Goal: Transaction & Acquisition: Purchase product/service

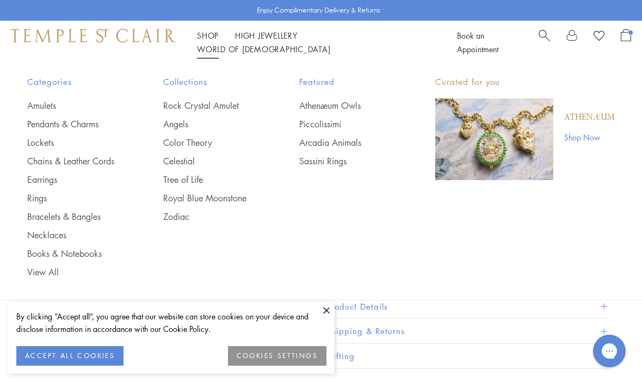
click at [95, 123] on link "Pendants & Charms" at bounding box center [73, 124] width 92 height 12
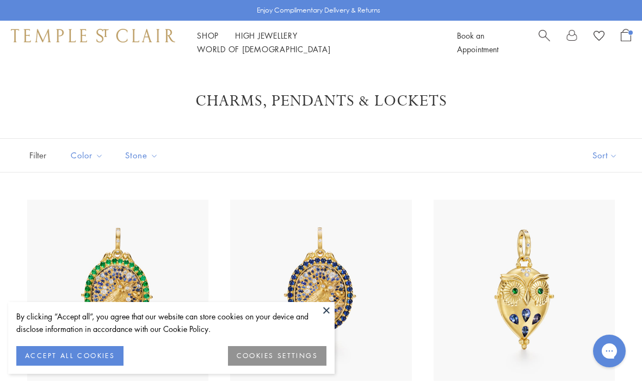
click at [332, 311] on button at bounding box center [326, 310] width 16 height 16
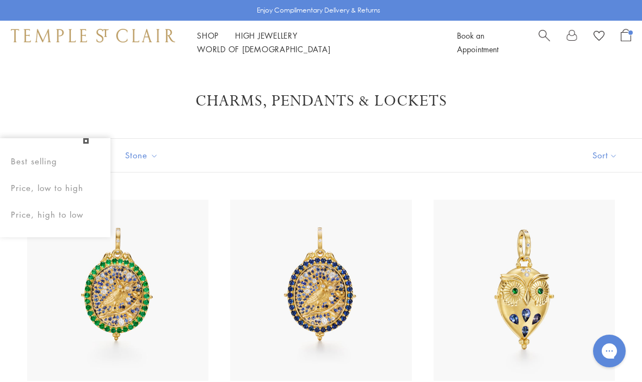
click at [619, 149] on button "Sort" at bounding box center [605, 155] width 74 height 33
click at [609, 157] on button "Sort" at bounding box center [605, 155] width 74 height 33
click at [608, 228] on button "Price, low to high" at bounding box center [586, 232] width 110 height 27
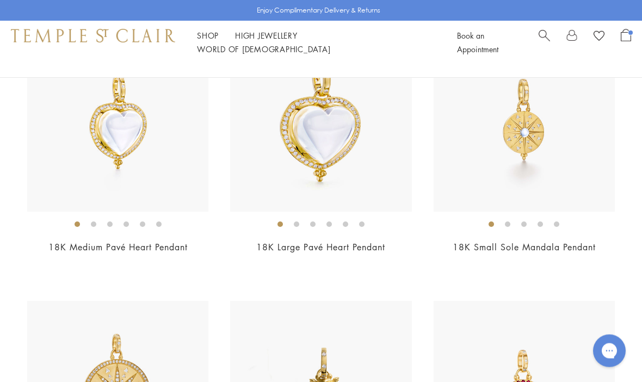
scroll to position [4531, 0]
click at [184, 177] on img at bounding box center [117, 120] width 181 height 181
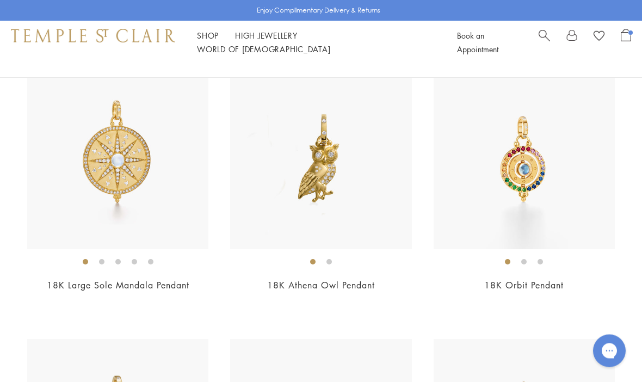
scroll to position [4765, 0]
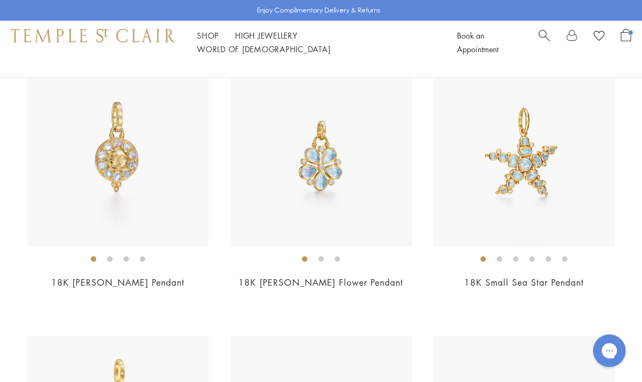
scroll to position [5038, 0]
click at [395, 194] on img at bounding box center [320, 155] width 181 height 181
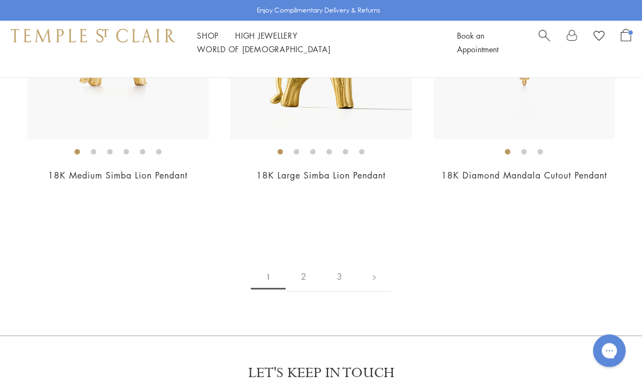
scroll to position [5959, 0]
click at [313, 263] on link "2" at bounding box center [304, 276] width 36 height 30
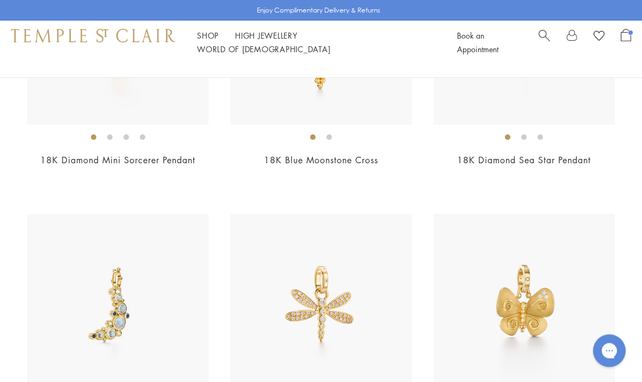
scroll to position [1624, 0]
click at [126, 311] on img at bounding box center [117, 304] width 181 height 181
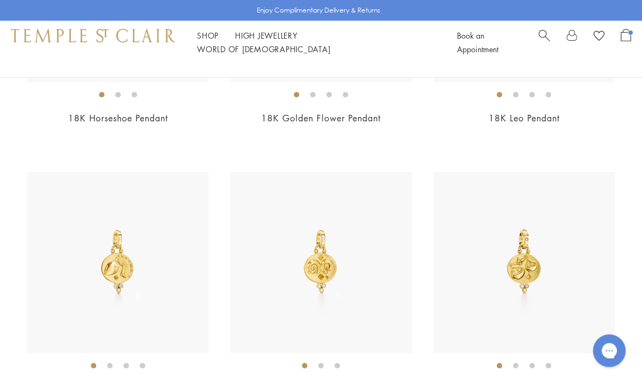
scroll to position [3022, 0]
click at [213, 41] on link "Shop Shop" at bounding box center [208, 35] width 22 height 11
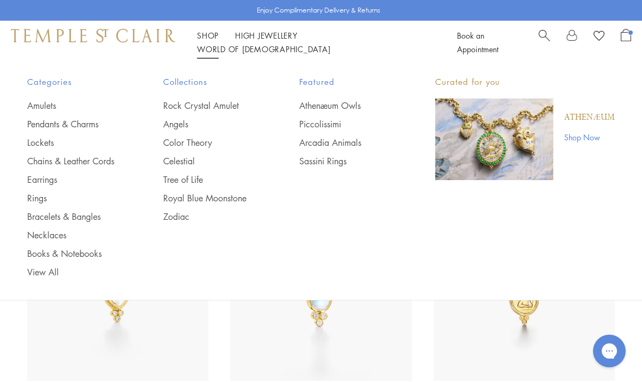
click at [239, 108] on link "Rock Crystal Amulet" at bounding box center [209, 106] width 92 height 12
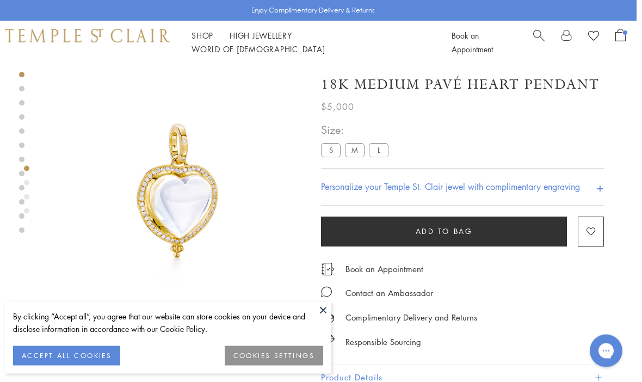
scroll to position [0, 2]
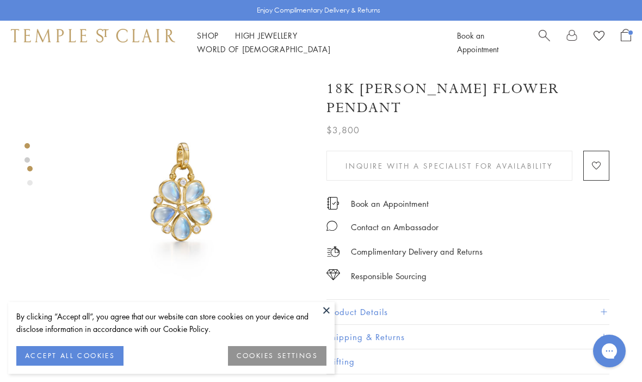
click at [334, 310] on button at bounding box center [326, 310] width 16 height 16
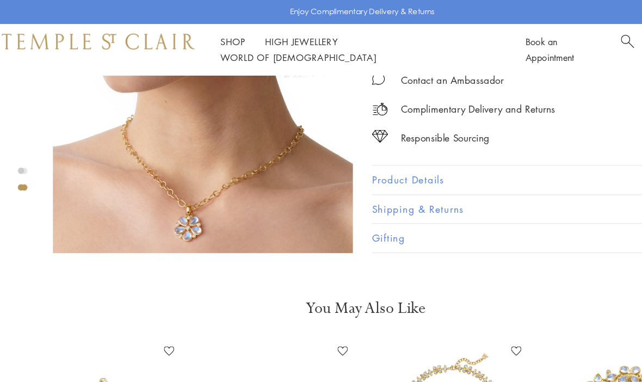
scroll to position [349, 0]
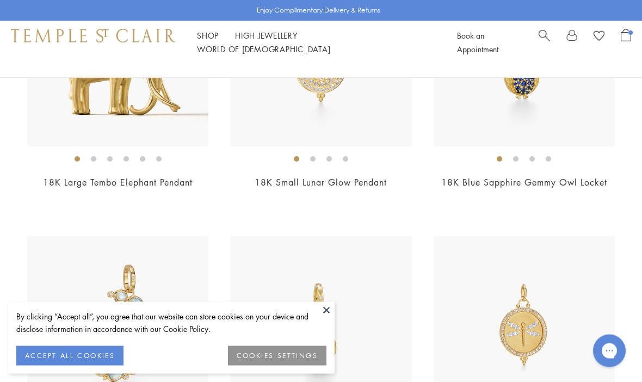
scroll to position [2958, 0]
click at [324, 318] on button at bounding box center [326, 310] width 16 height 16
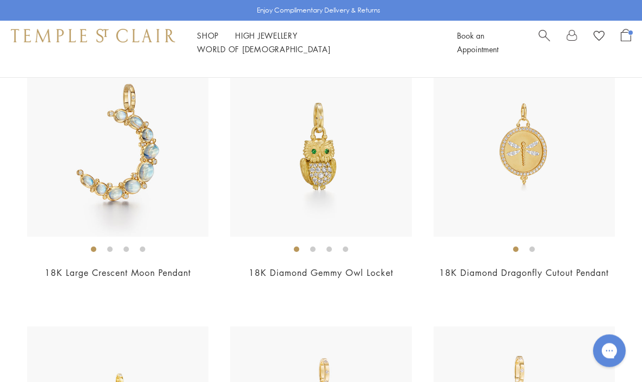
scroll to position [3137, 0]
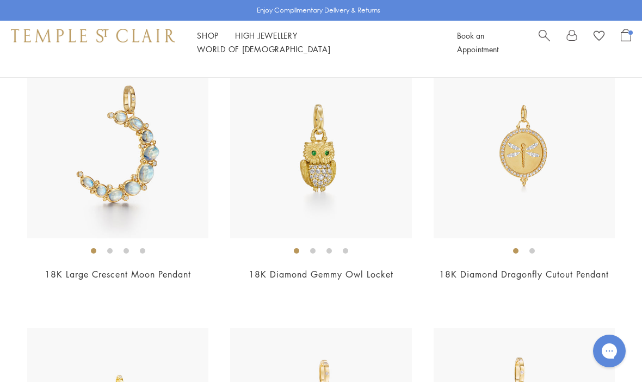
click at [153, 176] on img at bounding box center [117, 147] width 181 height 181
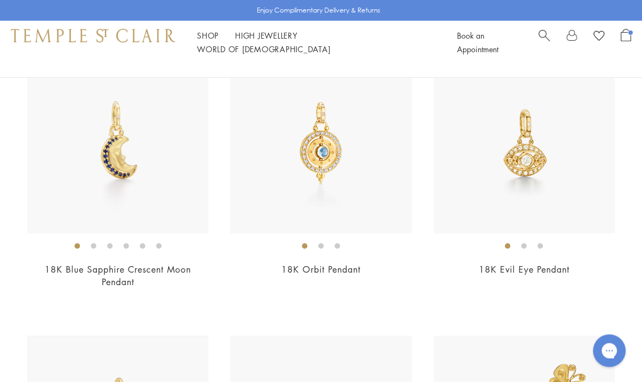
scroll to position [0, 0]
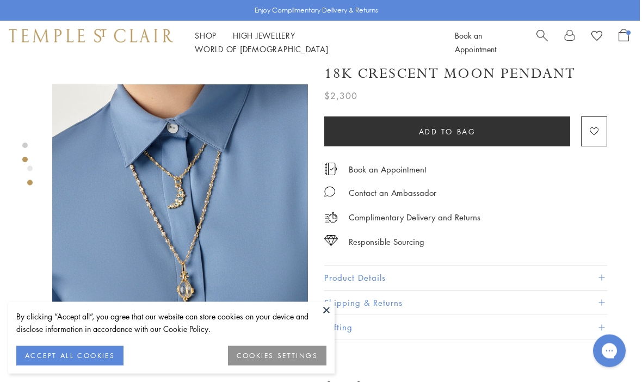
scroll to position [252, 2]
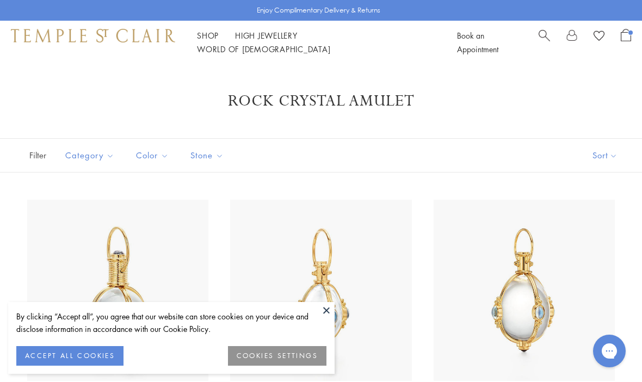
click at [330, 311] on button at bounding box center [326, 310] width 16 height 16
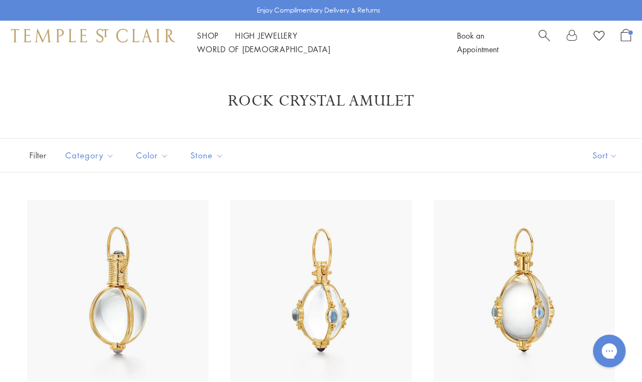
click at [605, 153] on button "Sort" at bounding box center [605, 155] width 74 height 33
click at [615, 154] on button "Sort" at bounding box center [605, 155] width 74 height 33
click at [596, 231] on button "Price, low to high" at bounding box center [586, 232] width 110 height 27
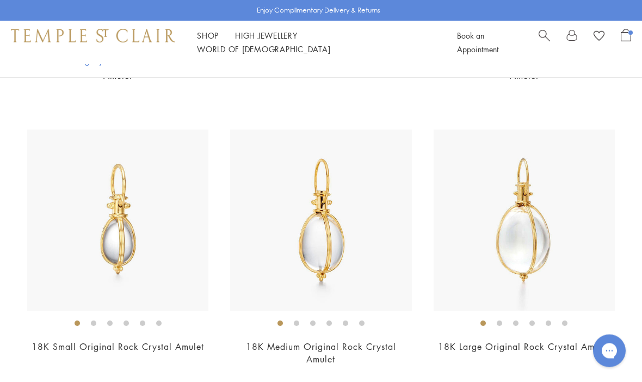
scroll to position [354, 0]
click at [385, 215] on img at bounding box center [320, 219] width 181 height 181
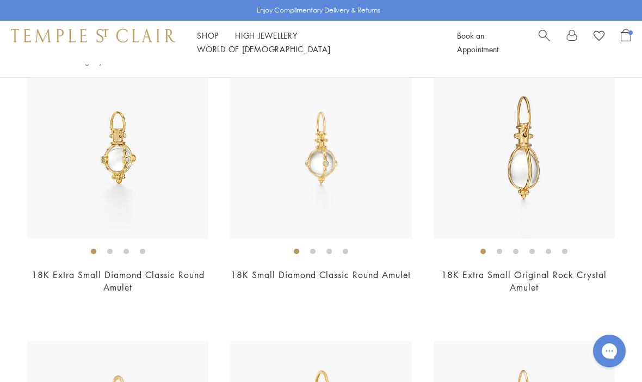
scroll to position [141, 0]
click at [572, 171] on img at bounding box center [524, 148] width 181 height 181
click at [406, 187] on img at bounding box center [320, 148] width 181 height 181
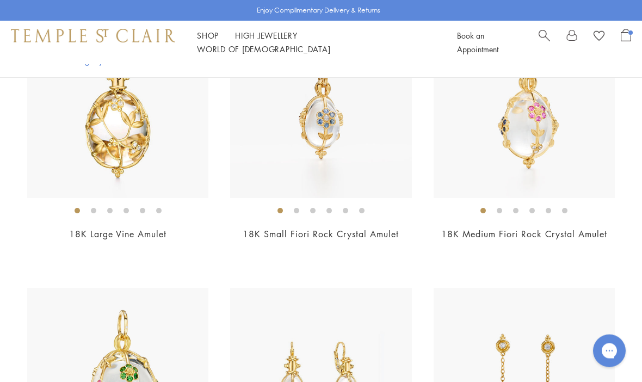
scroll to position [1835, 0]
click at [411, 162] on img at bounding box center [320, 106] width 181 height 181
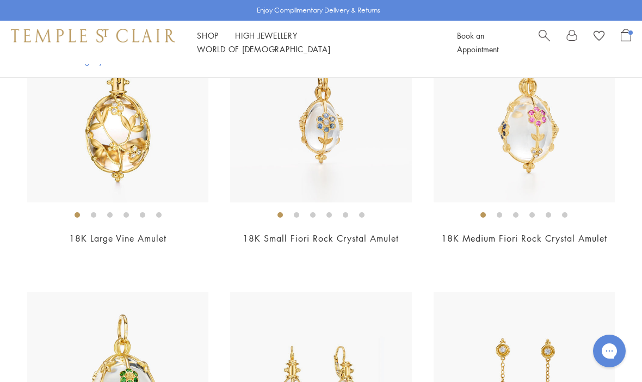
scroll to position [1827, 0]
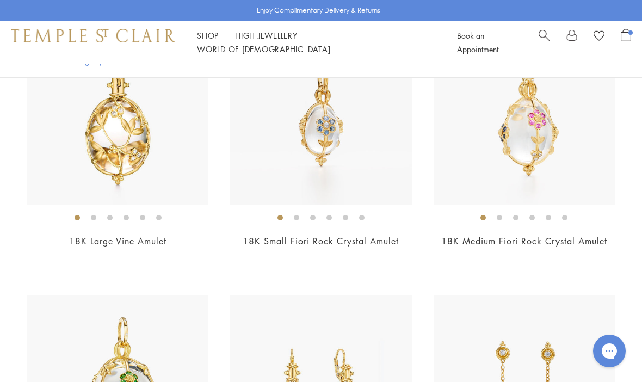
click at [578, 132] on img at bounding box center [524, 114] width 181 height 181
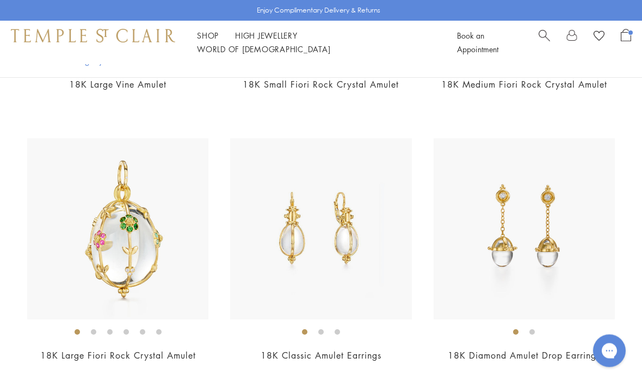
scroll to position [1991, 0]
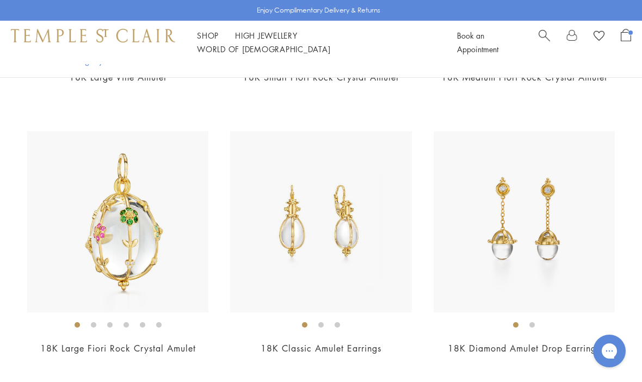
click at [190, 285] on img at bounding box center [117, 221] width 181 height 181
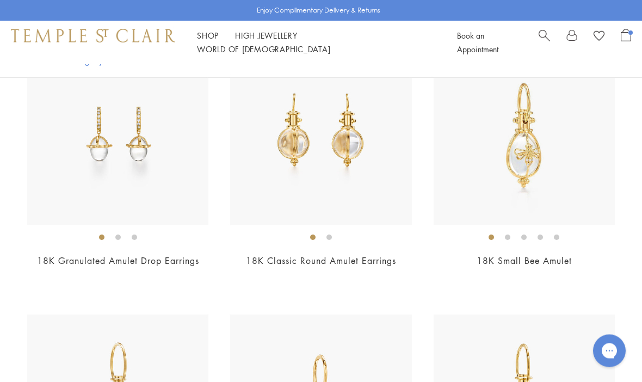
scroll to position [2350, 0]
click at [561, 174] on img at bounding box center [524, 133] width 181 height 181
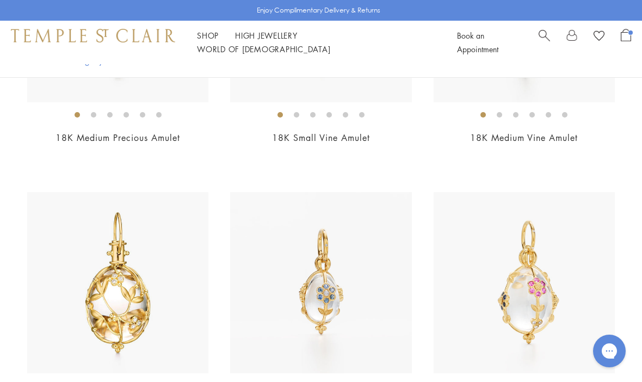
scroll to position [1659, 0]
click at [384, 291] on img at bounding box center [320, 283] width 181 height 181
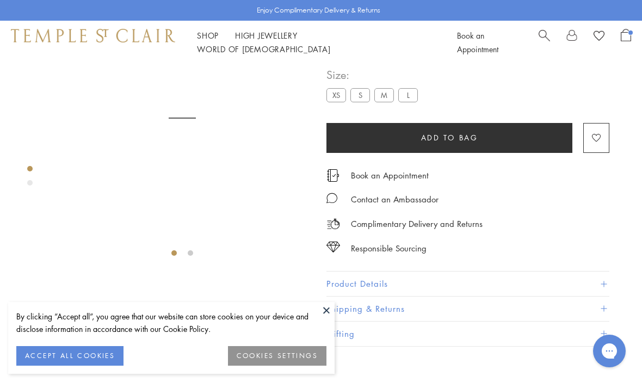
scroll to position [64, 0]
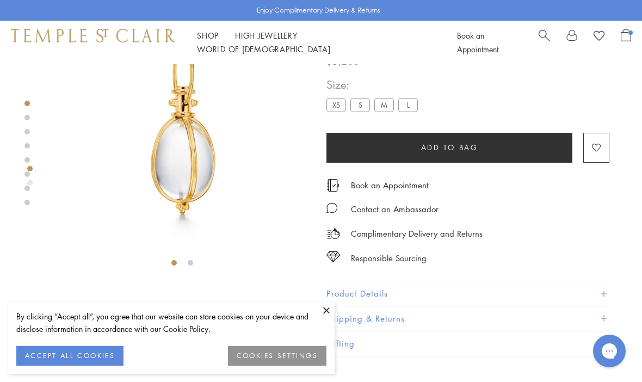
click at [327, 311] on button at bounding box center [326, 310] width 16 height 16
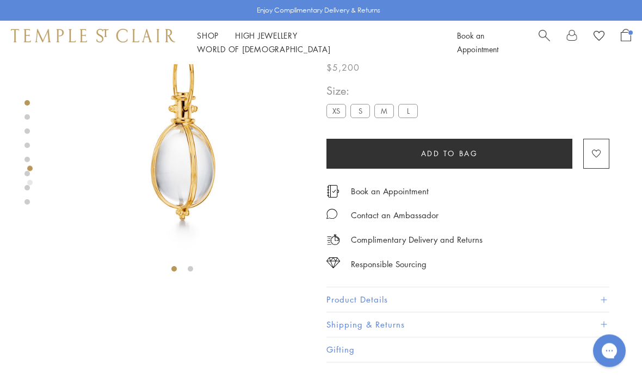
scroll to position [0, 0]
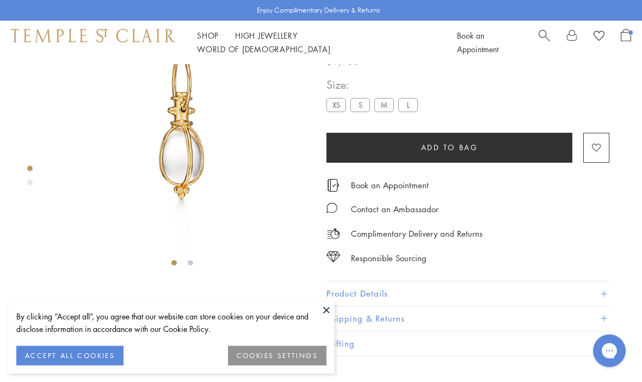
scroll to position [64, 0]
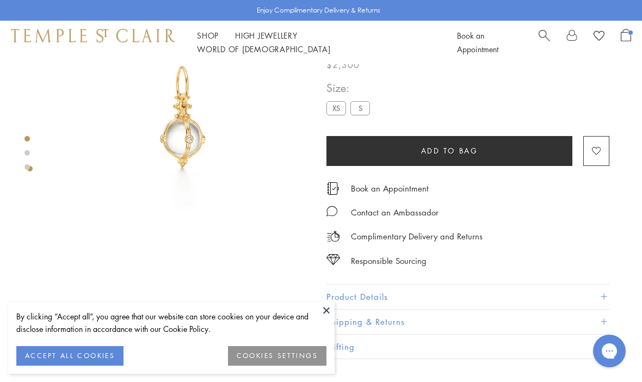
scroll to position [73, 0]
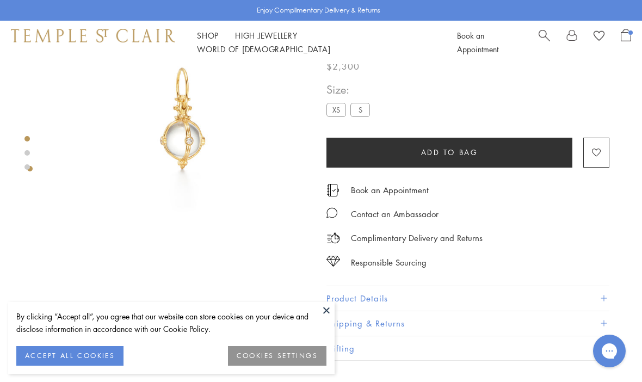
click at [326, 318] on button at bounding box center [326, 310] width 16 height 16
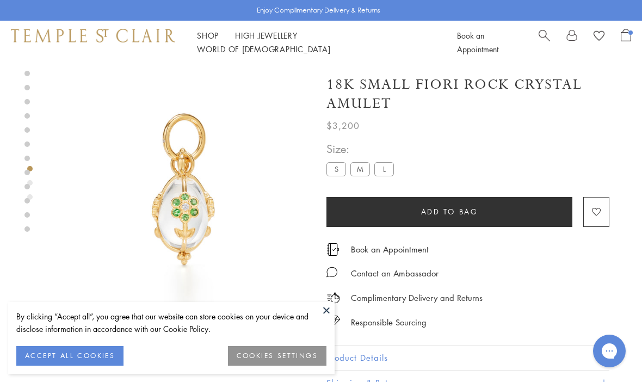
click at [333, 308] on button at bounding box center [326, 310] width 16 height 16
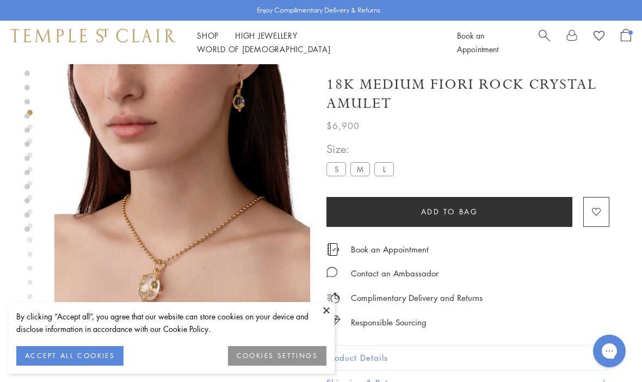
click at [336, 165] on label "S" at bounding box center [336, 169] width 20 height 14
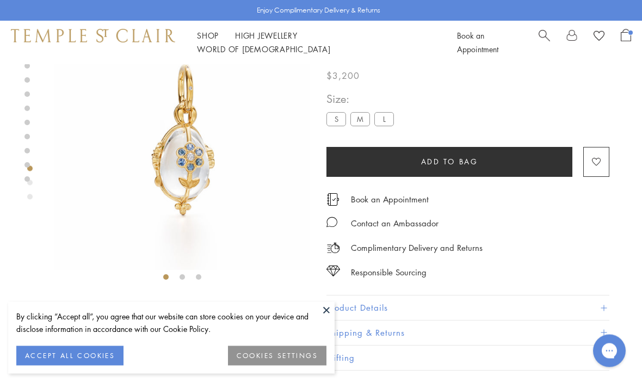
scroll to position [64, 0]
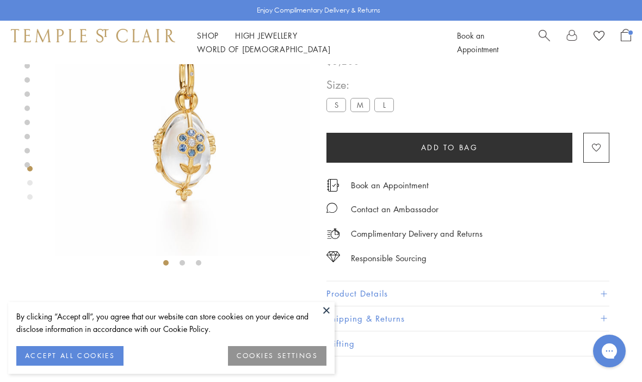
click at [329, 311] on button at bounding box center [326, 310] width 16 height 16
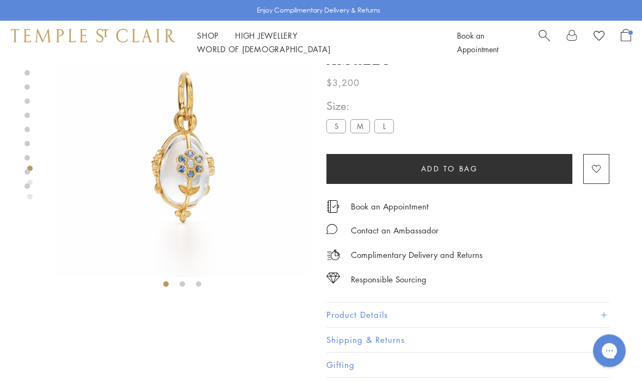
scroll to position [0, 0]
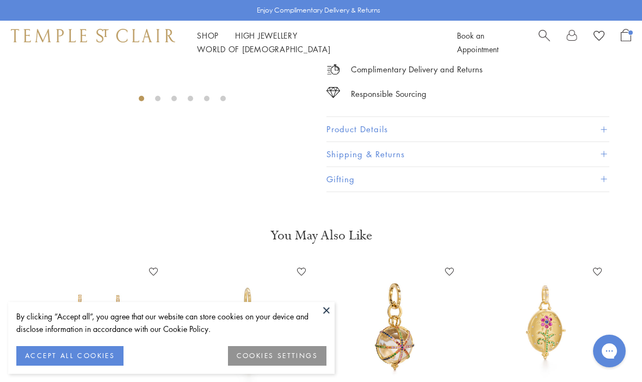
scroll to position [64, 0]
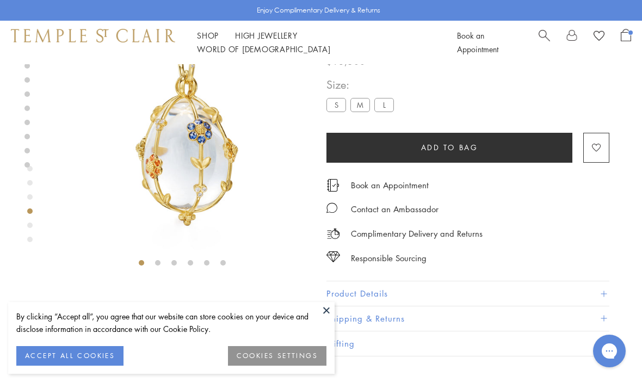
click at [335, 314] on button "Shipping & Returns" at bounding box center [467, 318] width 283 height 24
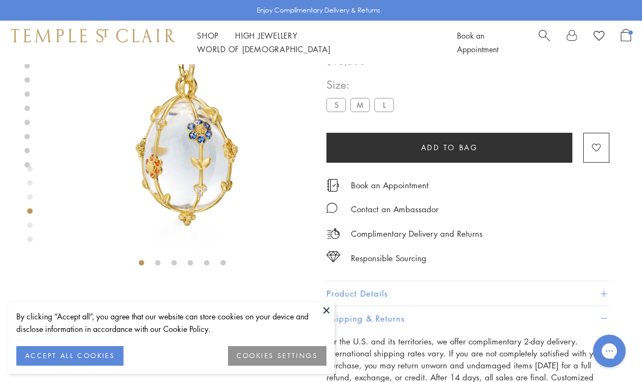
click at [329, 307] on button at bounding box center [326, 310] width 16 height 16
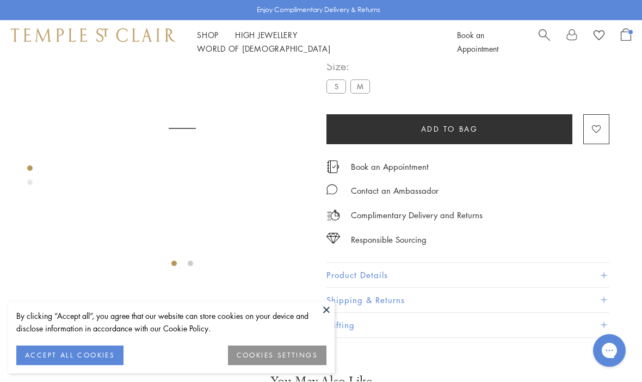
scroll to position [64, 0]
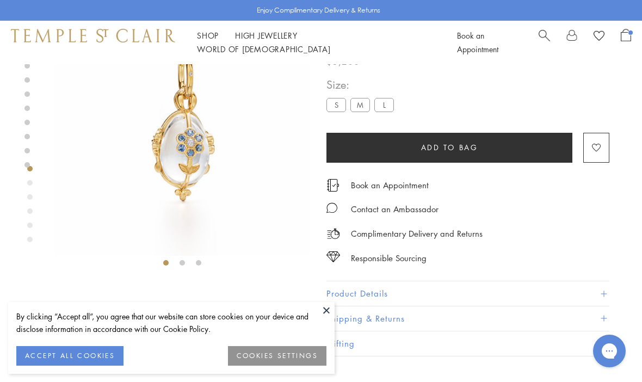
scroll to position [68, 0]
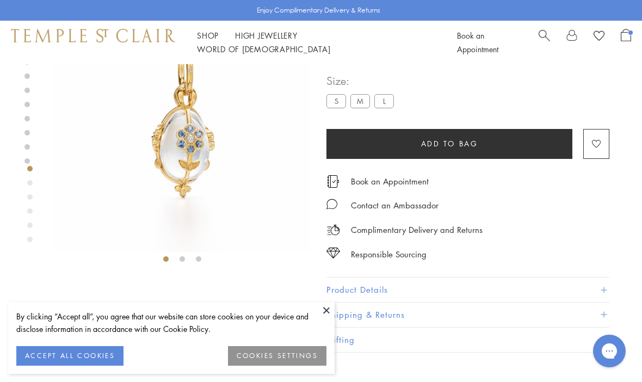
click at [598, 285] on button "Product Details" at bounding box center [467, 289] width 283 height 24
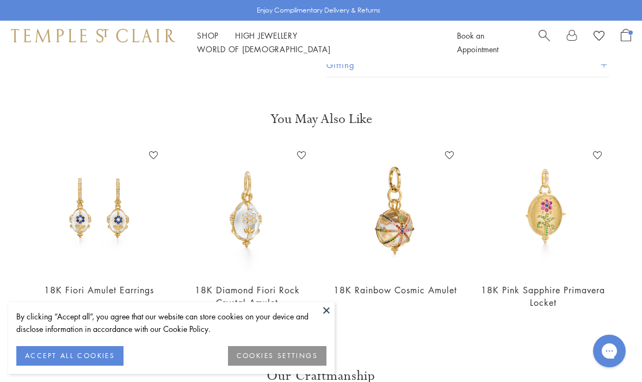
scroll to position [608, 0]
click at [264, 224] on img at bounding box center [247, 209] width 126 height 126
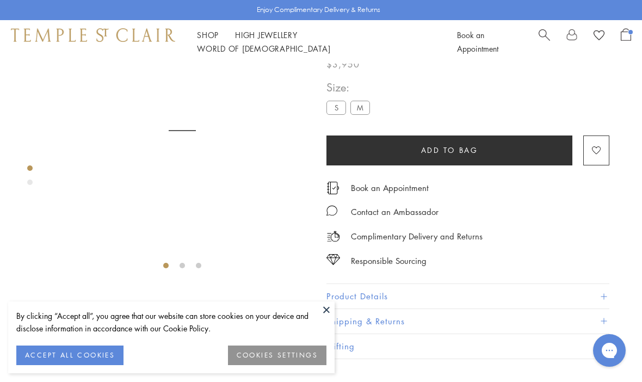
scroll to position [64, 0]
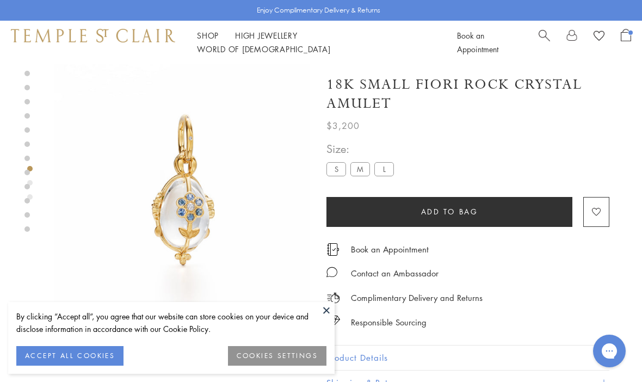
click at [220, 38] on ul "Shop Shop Categories Amulets Pendants & Charms Lockets Chains & Leather Cords E…" at bounding box center [315, 42] width 236 height 27
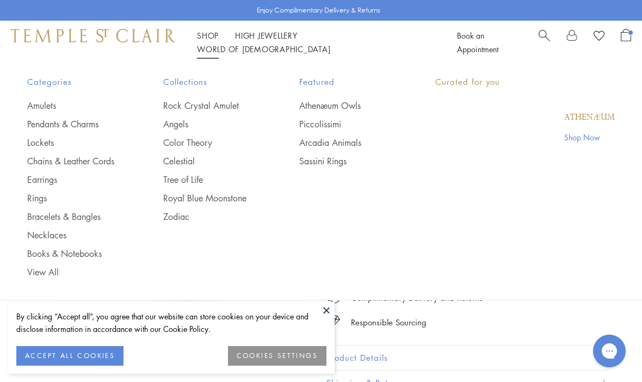
click at [217, 40] on link "Shop Shop" at bounding box center [208, 35] width 22 height 11
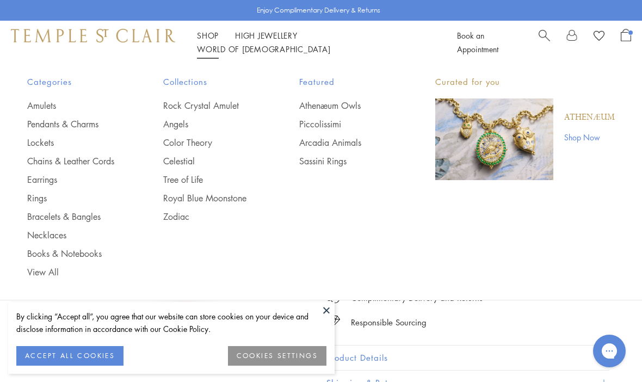
click at [220, 141] on link "Color Theory" at bounding box center [209, 143] width 92 height 12
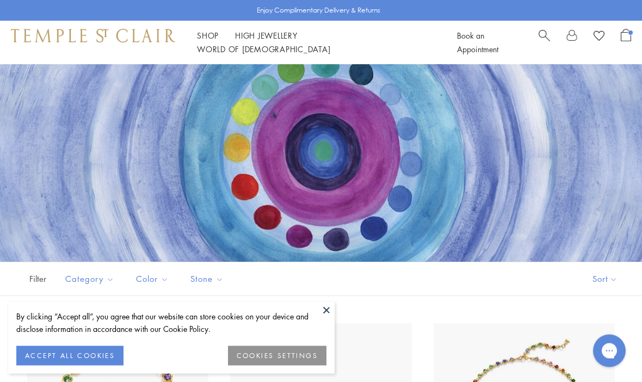
scroll to position [22, 0]
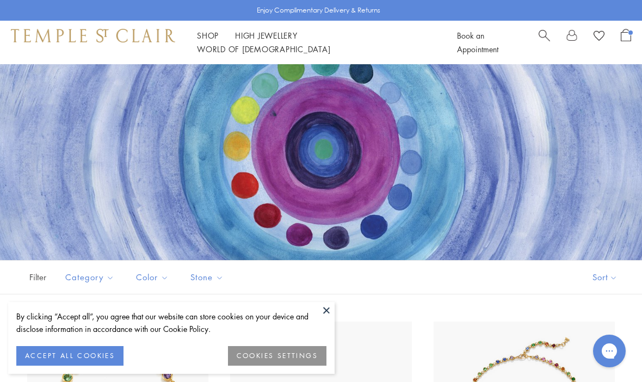
click at [330, 318] on button at bounding box center [326, 310] width 16 height 16
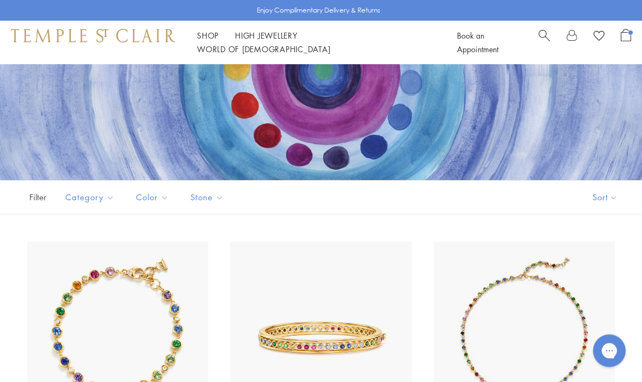
scroll to position [108, 0]
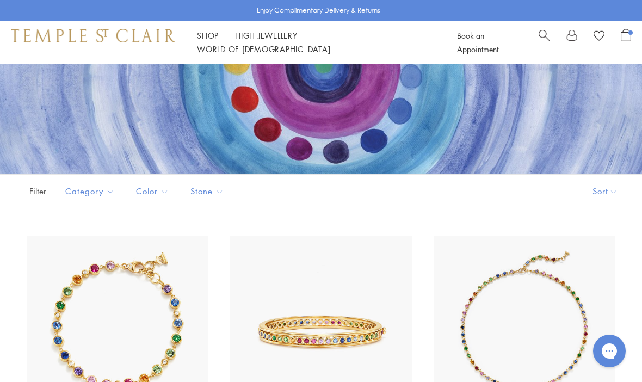
click at [617, 194] on button "Sort" at bounding box center [605, 191] width 74 height 33
click at [611, 197] on button "Sort" at bounding box center [605, 191] width 74 height 33
click at [599, 270] on button "Price, low to high" at bounding box center [586, 268] width 110 height 27
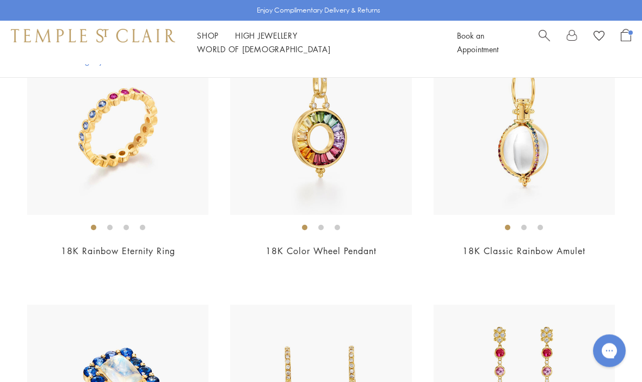
scroll to position [311, 0]
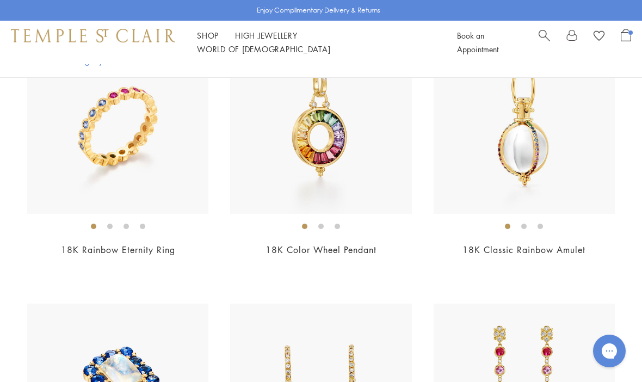
click at [401, 188] on img at bounding box center [320, 123] width 181 height 181
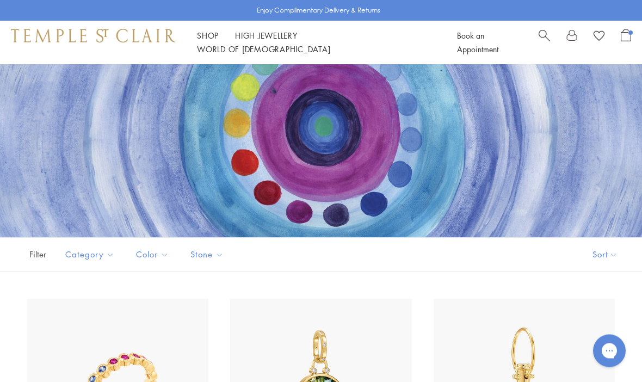
scroll to position [0, 0]
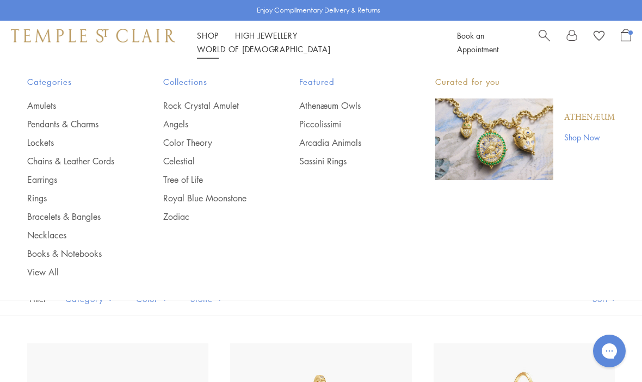
click at [200, 160] on link "Celestial" at bounding box center [209, 161] width 92 height 12
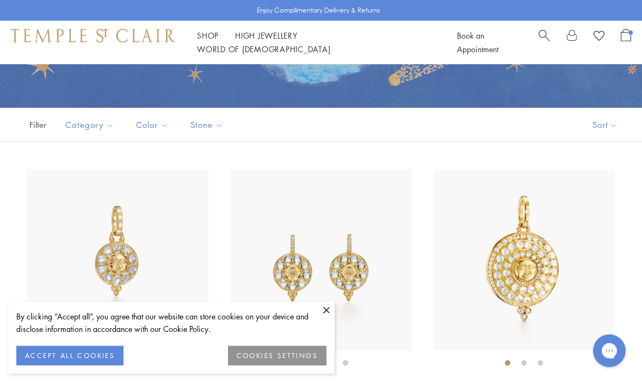
scroll to position [174, 0]
click at [327, 318] on button at bounding box center [326, 310] width 16 height 16
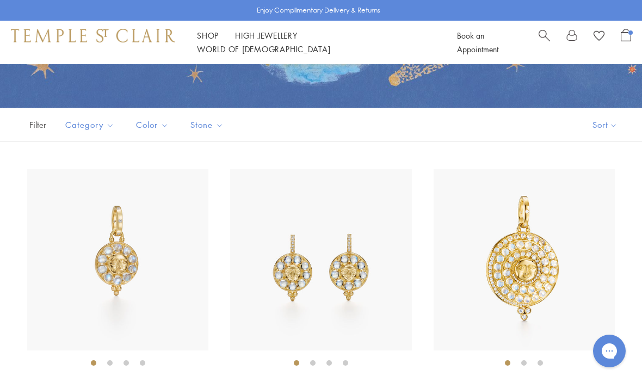
click at [620, 123] on button "Sort" at bounding box center [605, 124] width 74 height 33
click at [614, 129] on button "Sort" at bounding box center [605, 124] width 74 height 33
click at [613, 201] on button "Price, low to high" at bounding box center [586, 201] width 110 height 27
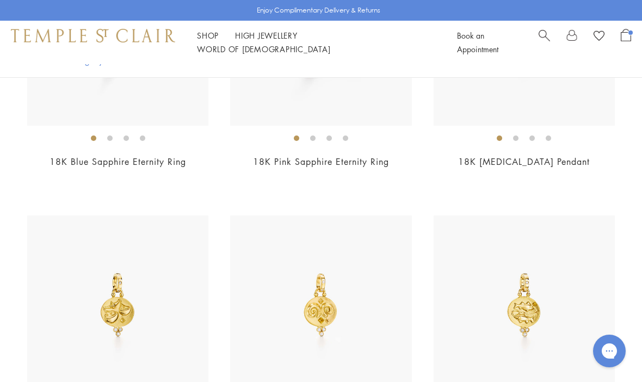
scroll to position [1464, 0]
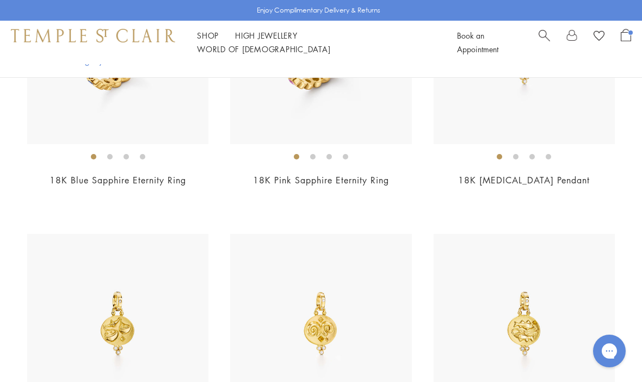
click at [217, 39] on link "Shop Shop" at bounding box center [208, 35] width 22 height 11
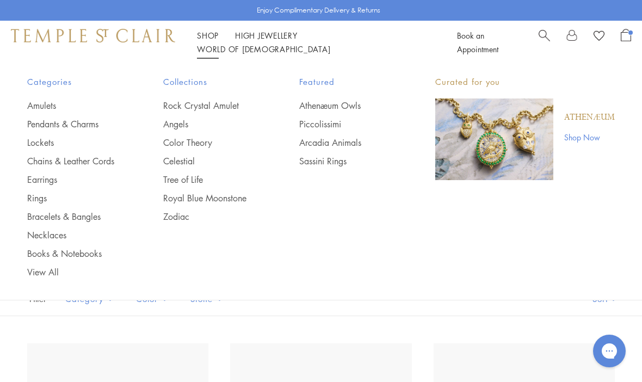
click at [202, 166] on link "Celestial" at bounding box center [209, 161] width 92 height 12
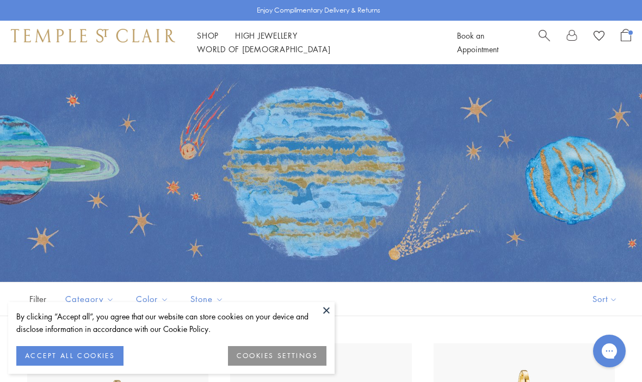
click at [219, 39] on ul "Shop Shop Categories Amulets Pendants & Charms Lockets Chains & Leather Cords E…" at bounding box center [315, 42] width 236 height 27
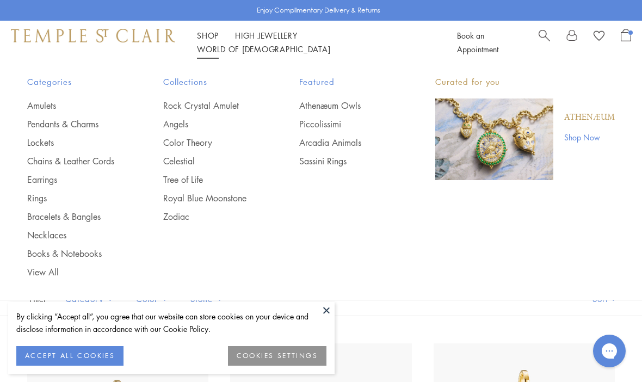
click at [201, 178] on link "Tree of Life" at bounding box center [209, 180] width 92 height 12
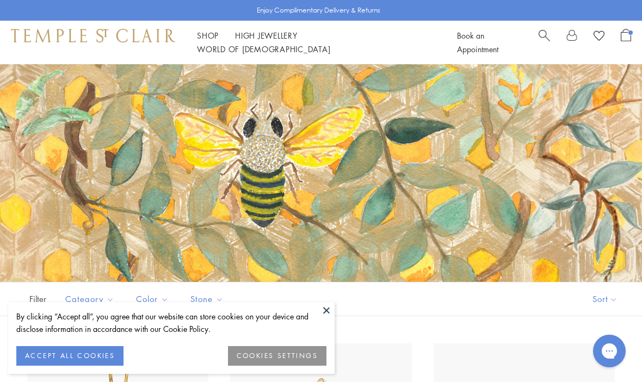
click at [326, 314] on button at bounding box center [326, 310] width 16 height 16
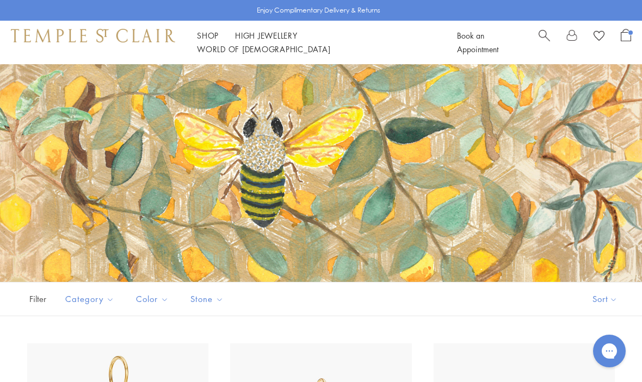
click at [604, 300] on button "Sort" at bounding box center [605, 298] width 74 height 33
click at [613, 300] on button "Sort" at bounding box center [605, 298] width 74 height 33
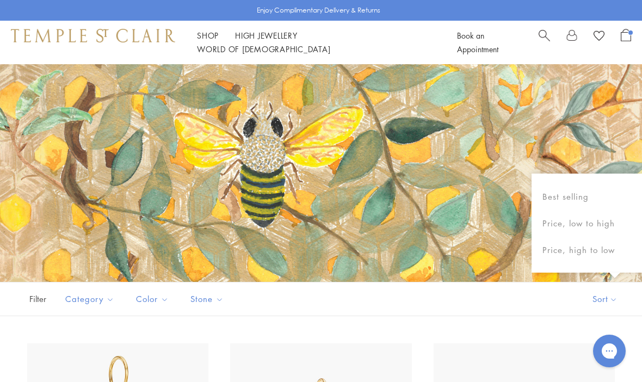
click at [619, 228] on button "Price, low to high" at bounding box center [586, 223] width 110 height 27
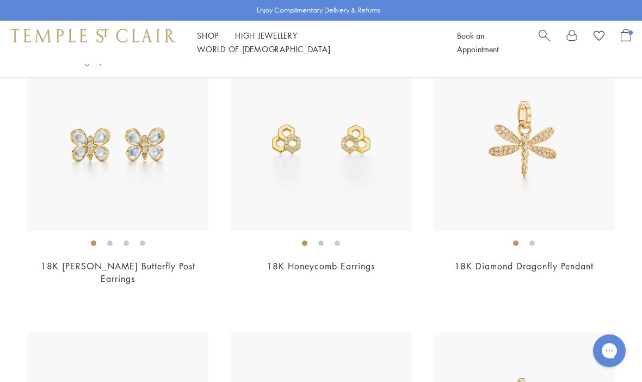
scroll to position [836, 0]
click at [595, 220] on img at bounding box center [524, 139] width 181 height 181
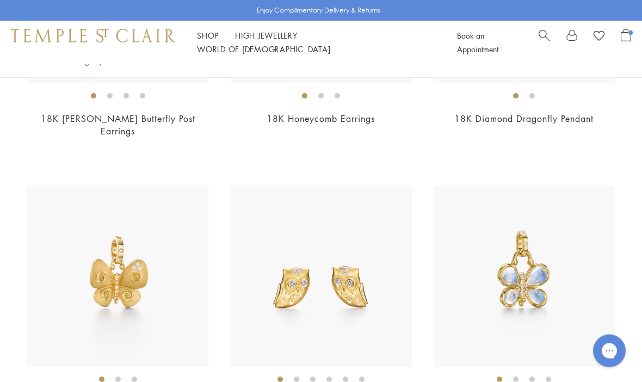
scroll to position [992, 0]
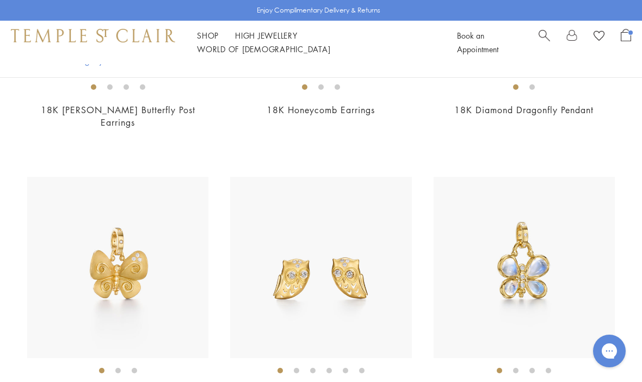
click at [586, 236] on img at bounding box center [524, 267] width 181 height 181
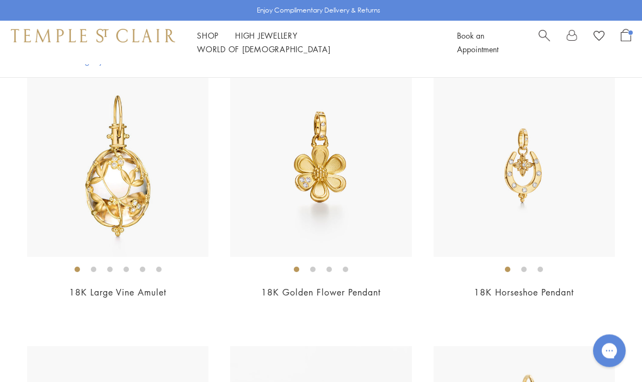
scroll to position [1653, 0]
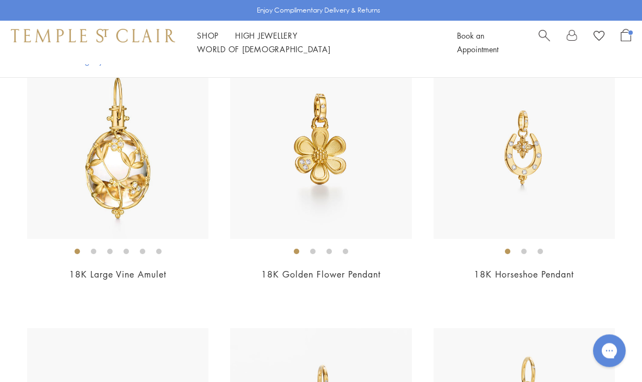
click at [430, 169] on div "18K Horseshoe Pendant $2,950" at bounding box center [513, 177] width 203 height 238
click at [410, 185] on img at bounding box center [320, 148] width 181 height 181
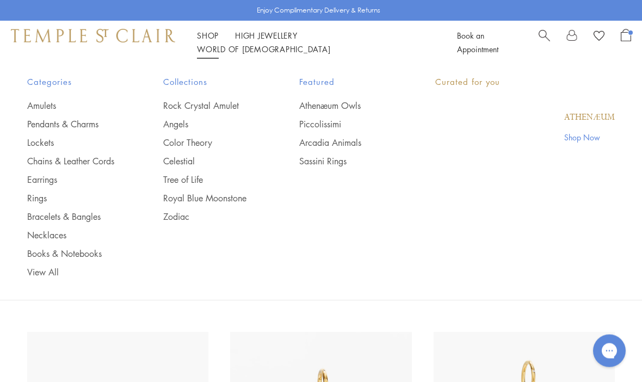
scroll to position [1650, 0]
click at [208, 38] on link "Shop Shop" at bounding box center [208, 35] width 22 height 11
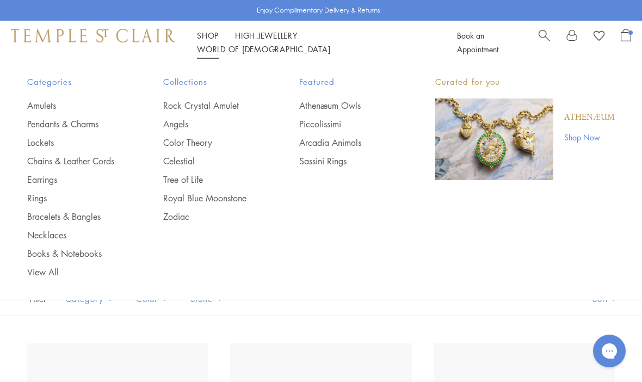
click at [218, 197] on link "Royal Blue Moonstone" at bounding box center [209, 198] width 92 height 12
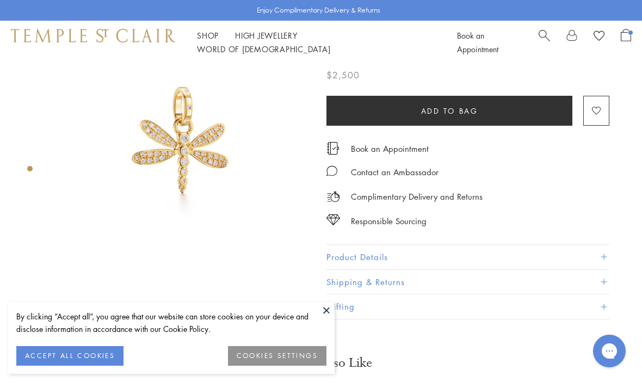
scroll to position [51, 2]
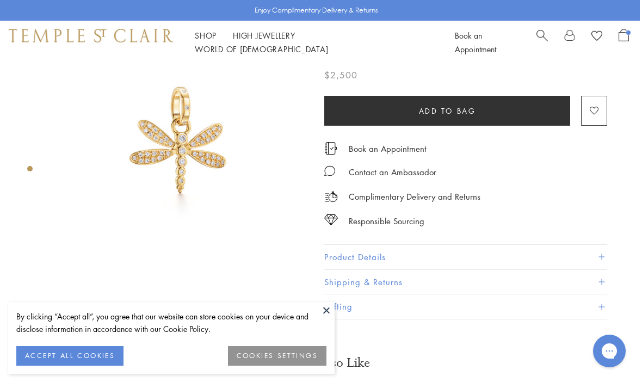
click at [331, 308] on button at bounding box center [326, 310] width 16 height 16
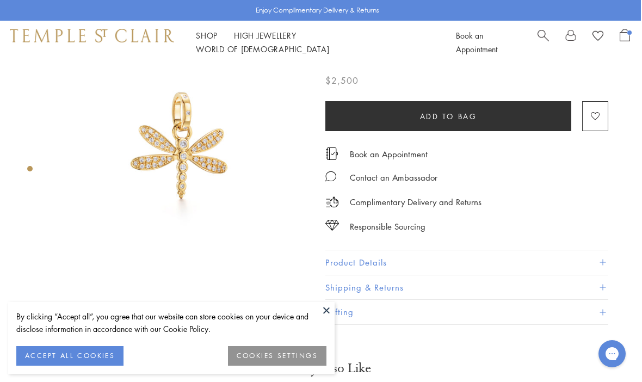
click at [3, 211] on div at bounding box center [170, 147] width 343 height 256
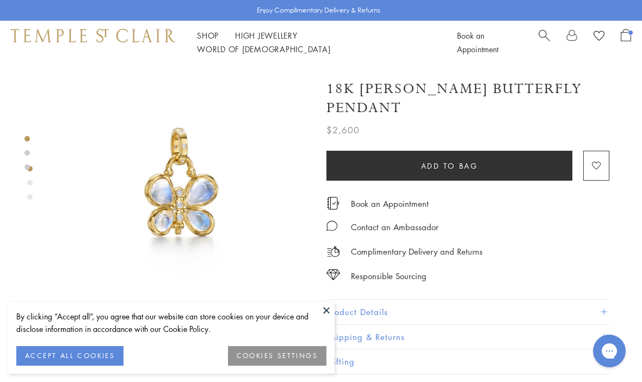
click at [333, 311] on button at bounding box center [326, 310] width 16 height 16
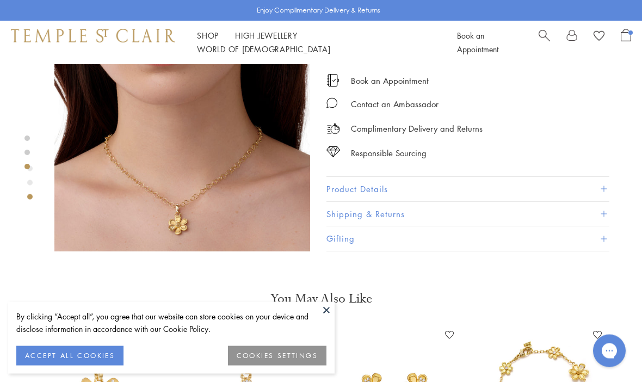
scroll to position [613, 0]
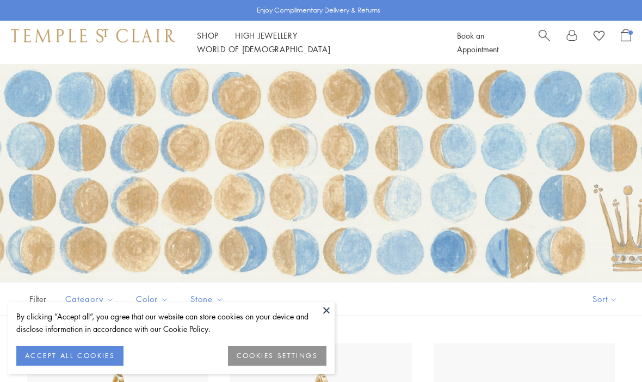
scroll to position [95, 0]
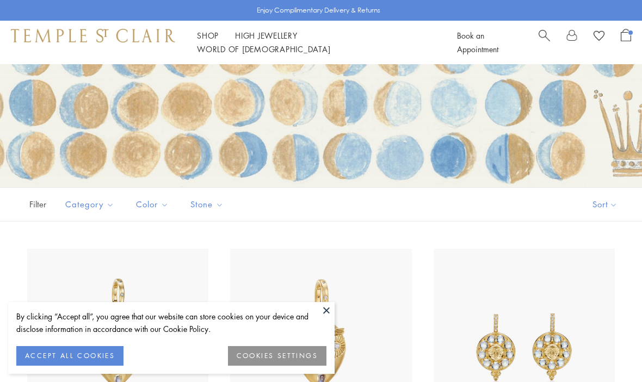
click at [333, 318] on button at bounding box center [326, 310] width 16 height 16
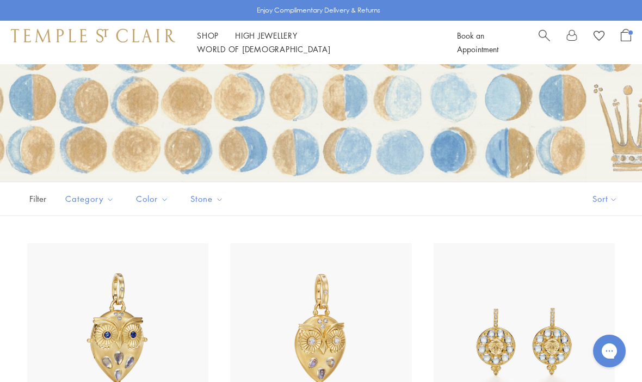
scroll to position [0, 0]
click at [619, 205] on button "Sort" at bounding box center [605, 198] width 74 height 33
click at [610, 197] on button "Sort" at bounding box center [605, 198] width 74 height 33
click at [593, 277] on button "Price, low to high" at bounding box center [586, 275] width 110 height 27
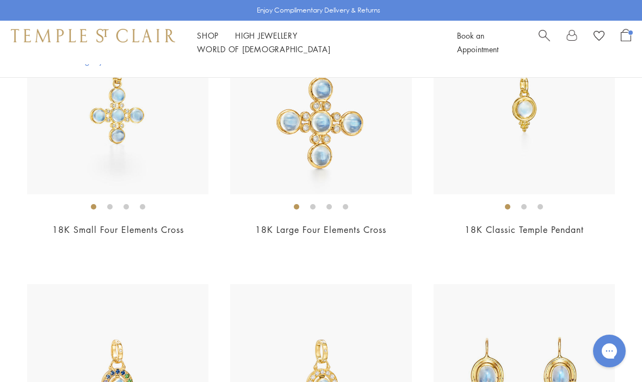
scroll to position [881, 0]
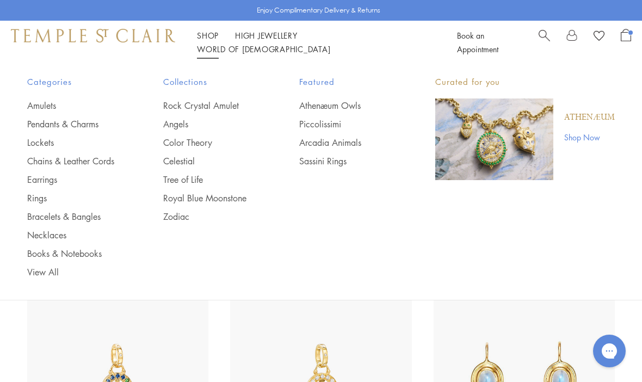
click at [215, 40] on link "Shop Shop" at bounding box center [208, 35] width 22 height 11
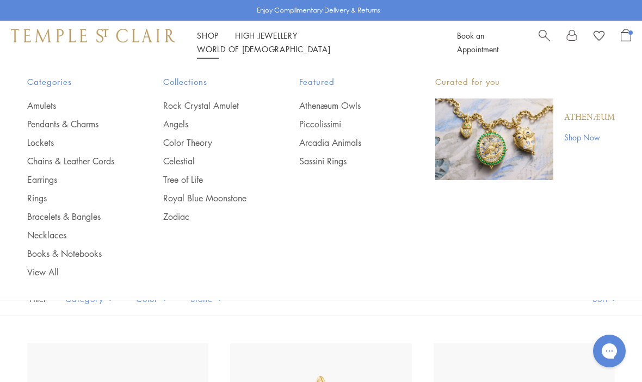
click at [188, 215] on link "Zodiac" at bounding box center [209, 217] width 92 height 12
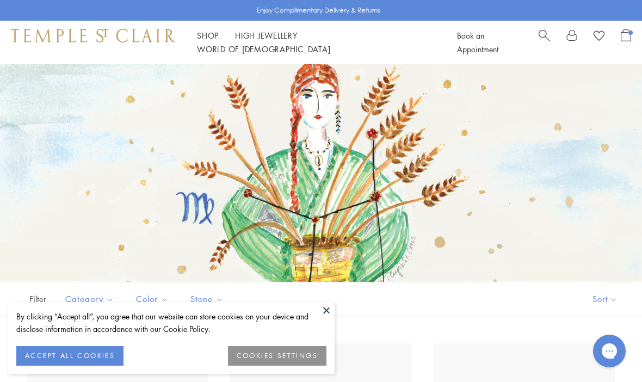
click at [335, 307] on div "Filter Sort Category Pendants Color Gold Stone" at bounding box center [321, 299] width 642 height 34
click at [326, 312] on button at bounding box center [326, 310] width 16 height 16
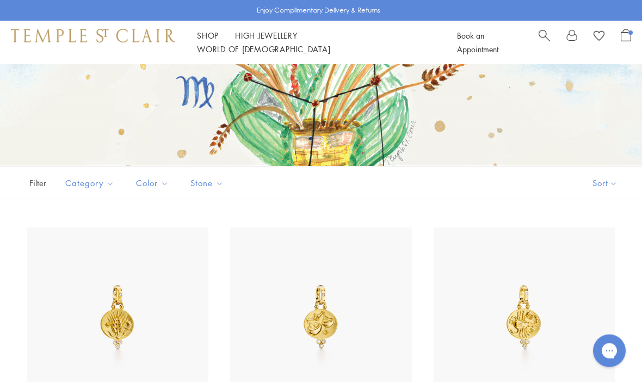
scroll to position [110, 0]
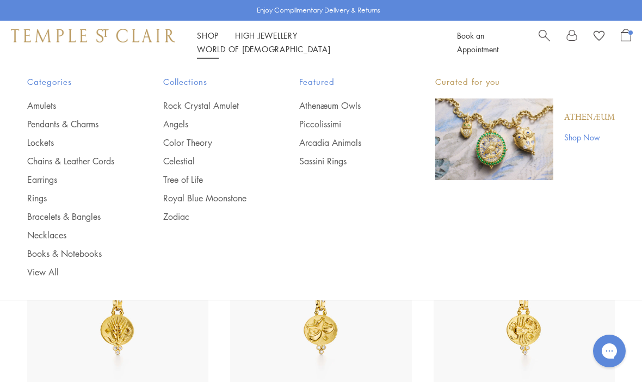
click at [189, 126] on link "Angels" at bounding box center [209, 124] width 92 height 12
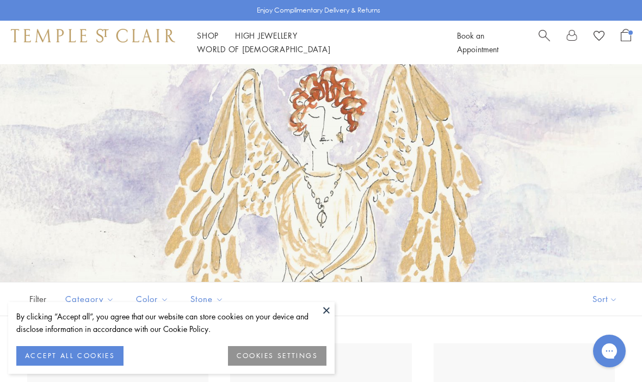
click at [335, 301] on div "Filter Sort Category Earrings Pendants Rings Color Gold Stone" at bounding box center [321, 299] width 642 height 34
click at [328, 310] on button at bounding box center [326, 310] width 16 height 16
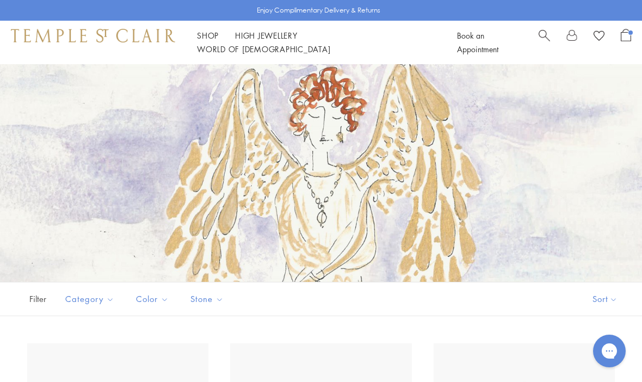
click at [602, 293] on button "Sort" at bounding box center [605, 298] width 74 height 33
click at [609, 298] on button "Sort" at bounding box center [605, 298] width 74 height 33
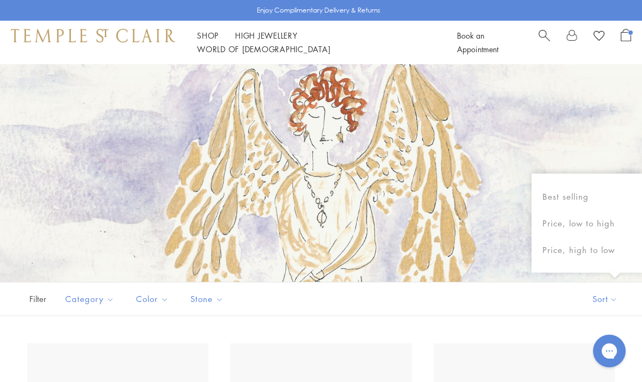
click at [611, 226] on button "Price, low to high" at bounding box center [586, 223] width 110 height 27
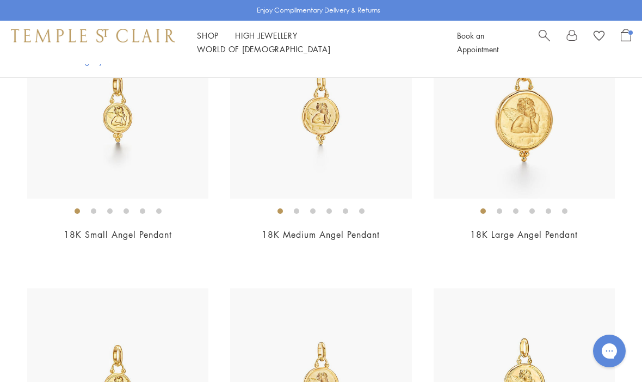
scroll to position [324, 0]
click at [534, 125] on img at bounding box center [524, 109] width 181 height 181
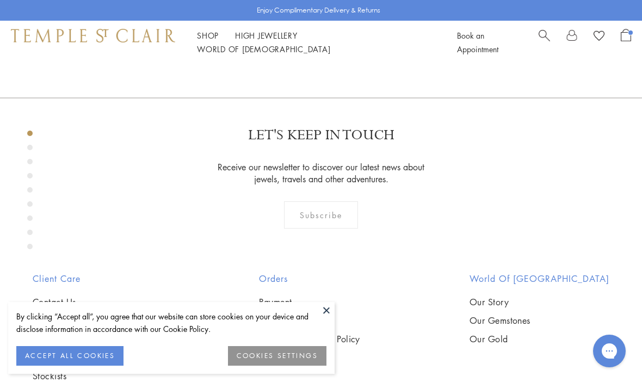
scroll to position [64, 0]
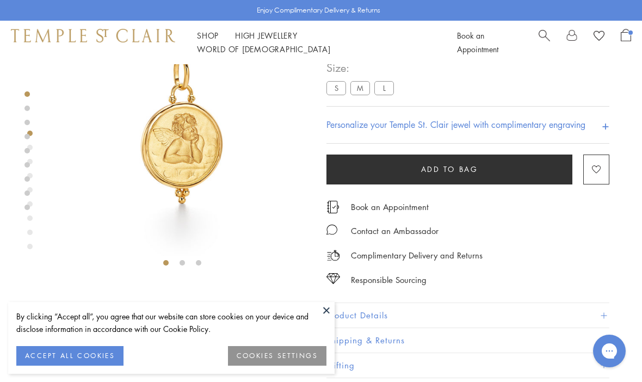
click at [330, 313] on button at bounding box center [326, 310] width 16 height 16
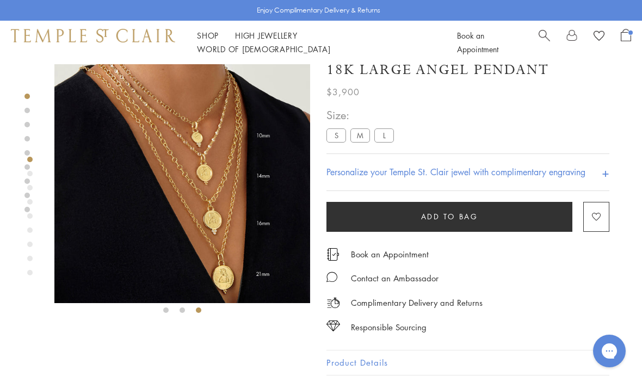
scroll to position [0, 0]
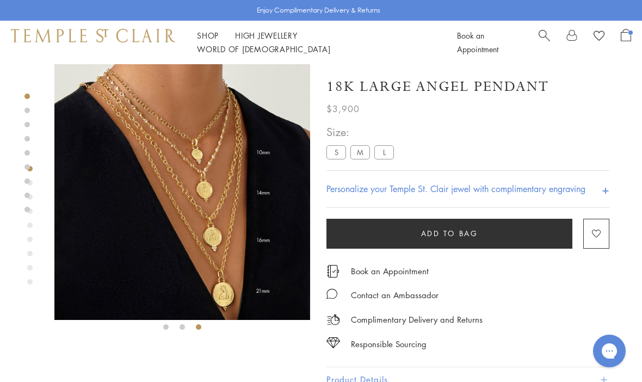
click at [364, 149] on label "M" at bounding box center [360, 153] width 20 height 14
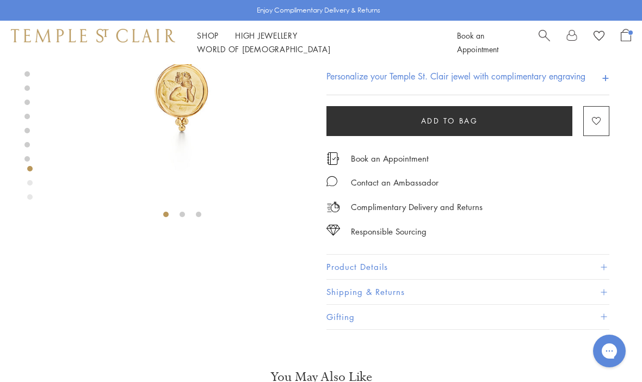
scroll to position [141, 0]
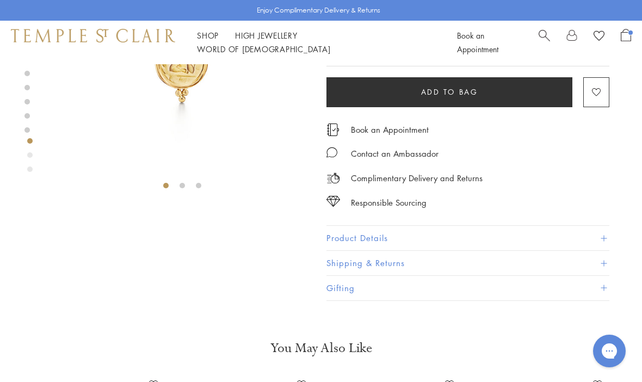
click at [607, 243] on button "Product Details" at bounding box center [467, 238] width 283 height 24
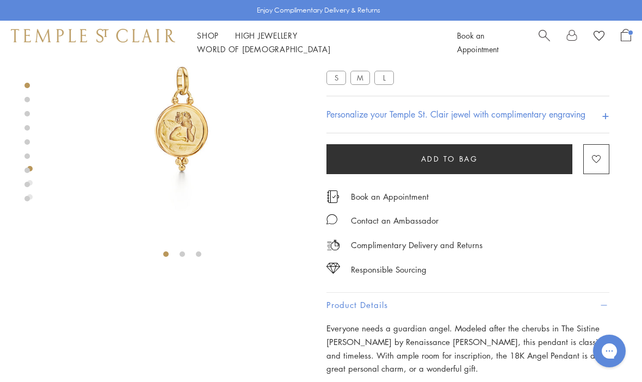
scroll to position [0, 0]
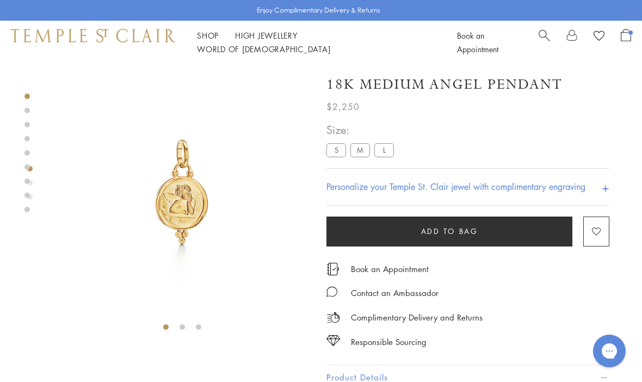
click at [624, 41] on span "Open Shopping Bag" at bounding box center [626, 35] width 10 height 13
